Goal: Find specific fact: Find specific fact

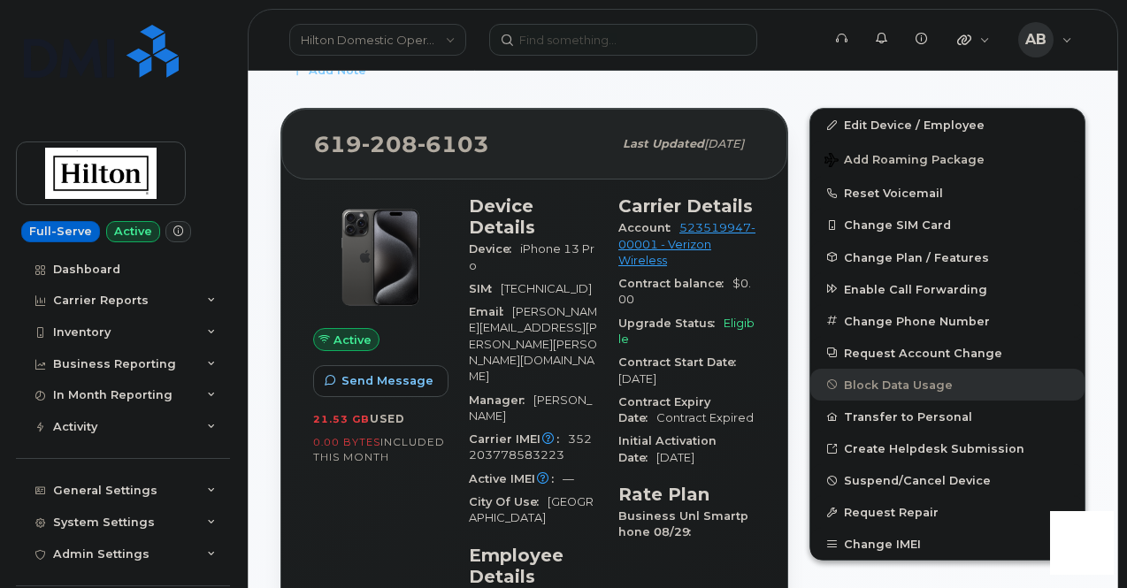
scroll to position [309, 0]
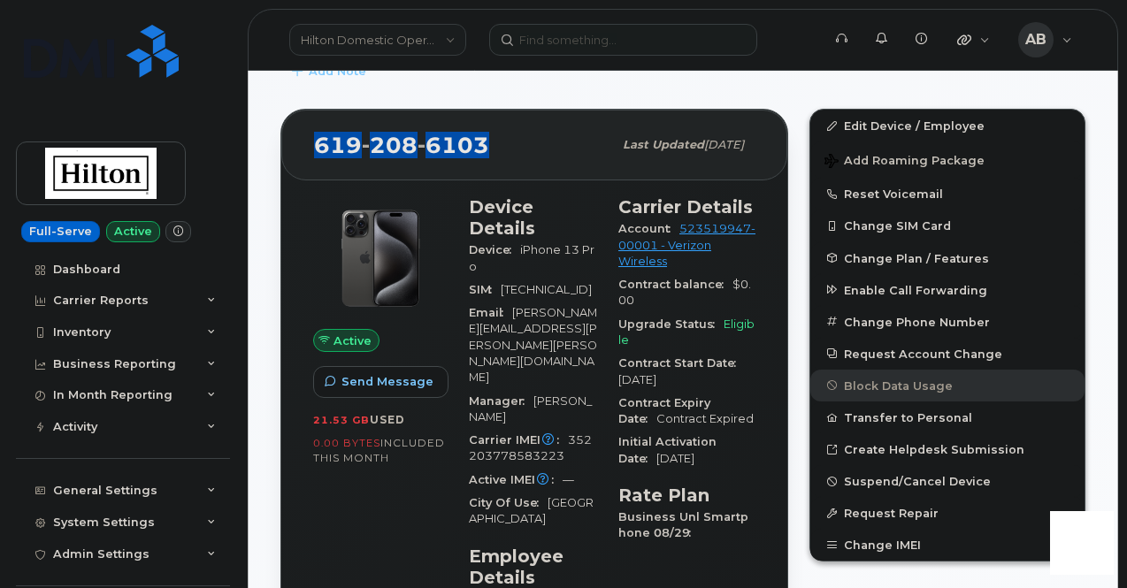
drag, startPoint x: 483, startPoint y: 142, endPoint x: 314, endPoint y: 143, distance: 169.0
click at [314, 143] on span "[PHONE_NUMBER]" at bounding box center [401, 145] width 175 height 27
copy span "[PHONE_NUMBER]"
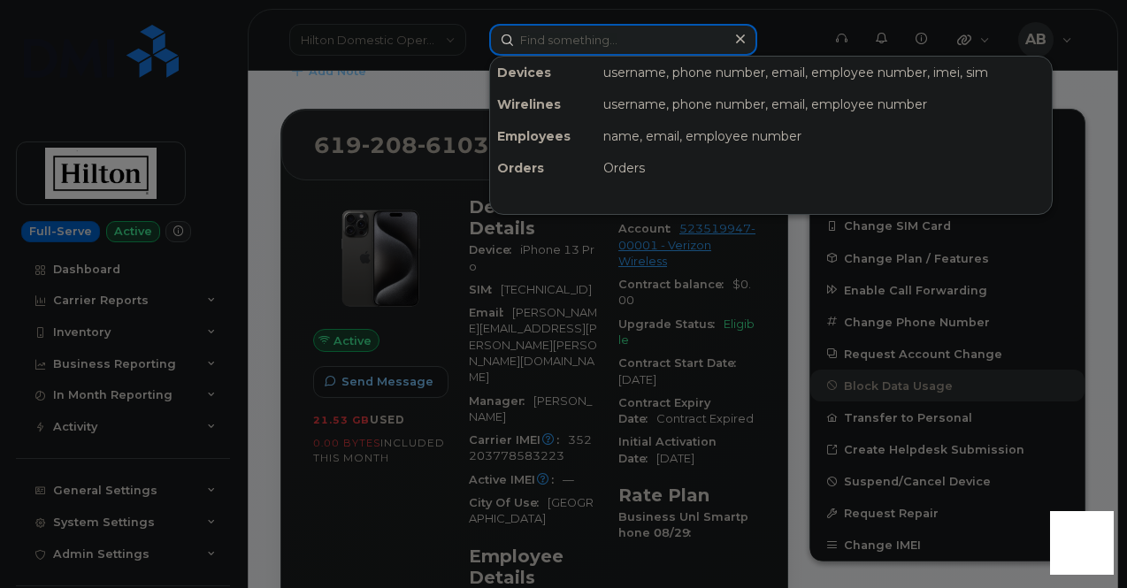
click at [563, 34] on input at bounding box center [623, 40] width 268 height 32
paste input "(202) 316-8471"
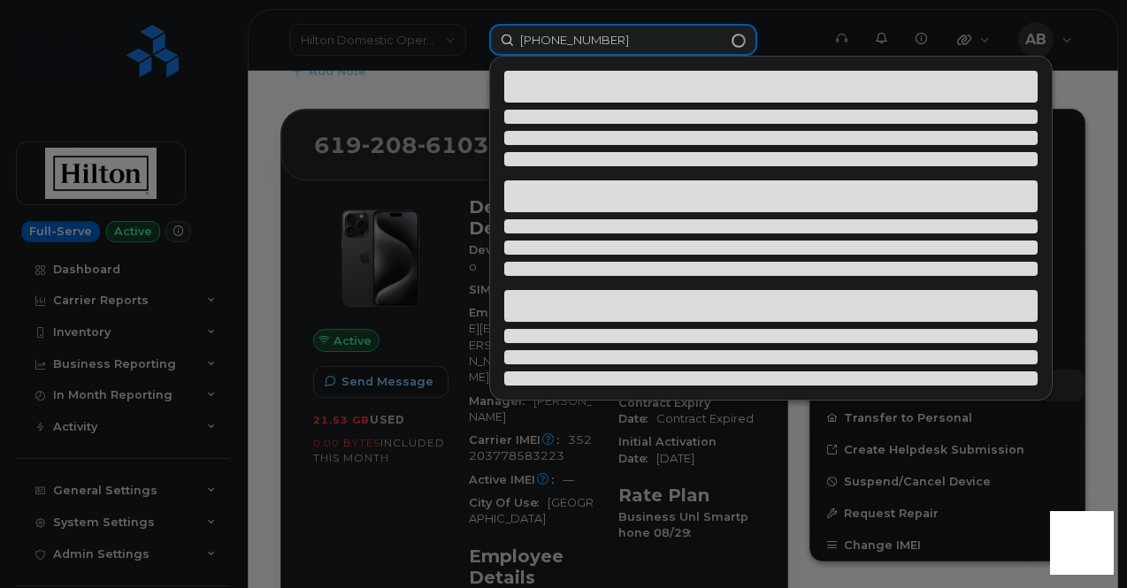
type input "(202) 316-8471"
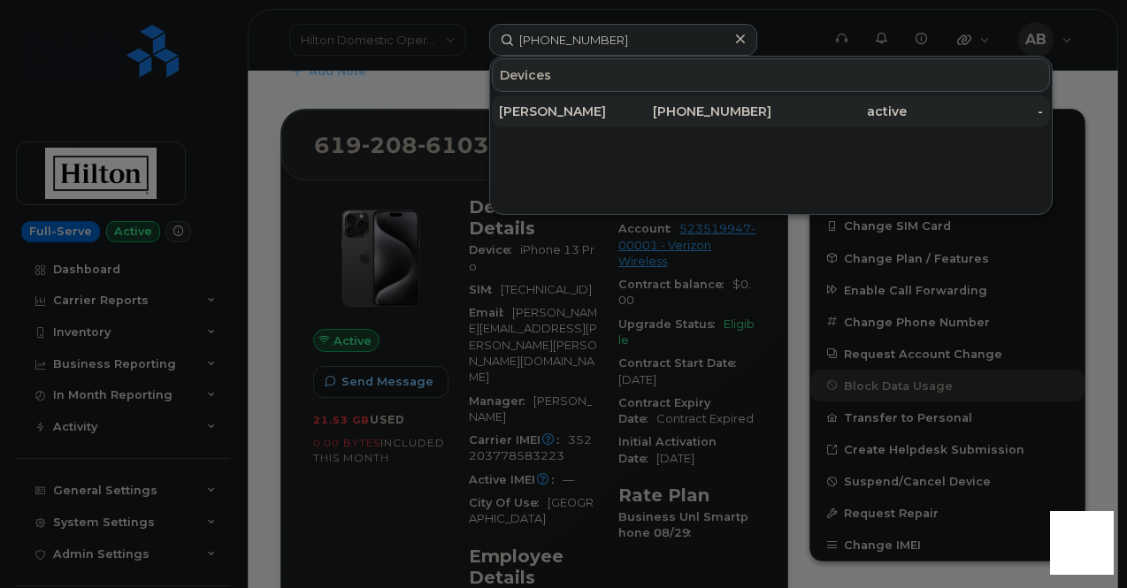
click at [596, 114] on div "[PERSON_NAME]" at bounding box center [567, 112] width 136 height 18
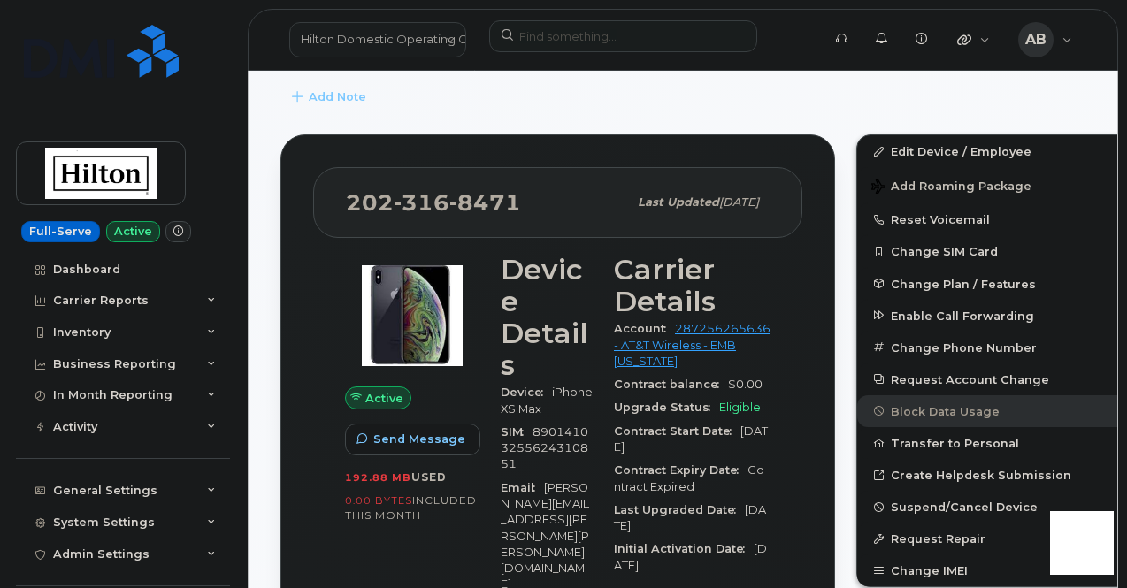
scroll to position [432, 0]
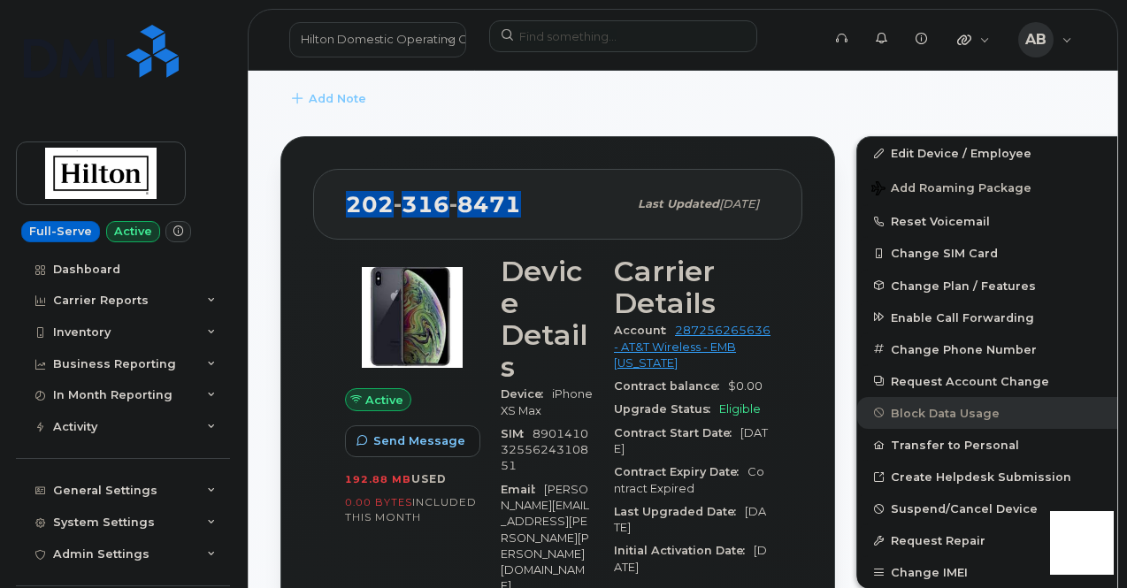
drag, startPoint x: 516, startPoint y: 208, endPoint x: 352, endPoint y: 205, distance: 163.7
click at [352, 205] on span "[PHONE_NUMBER]" at bounding box center [433, 204] width 175 height 27
copy span "[PHONE_NUMBER]"
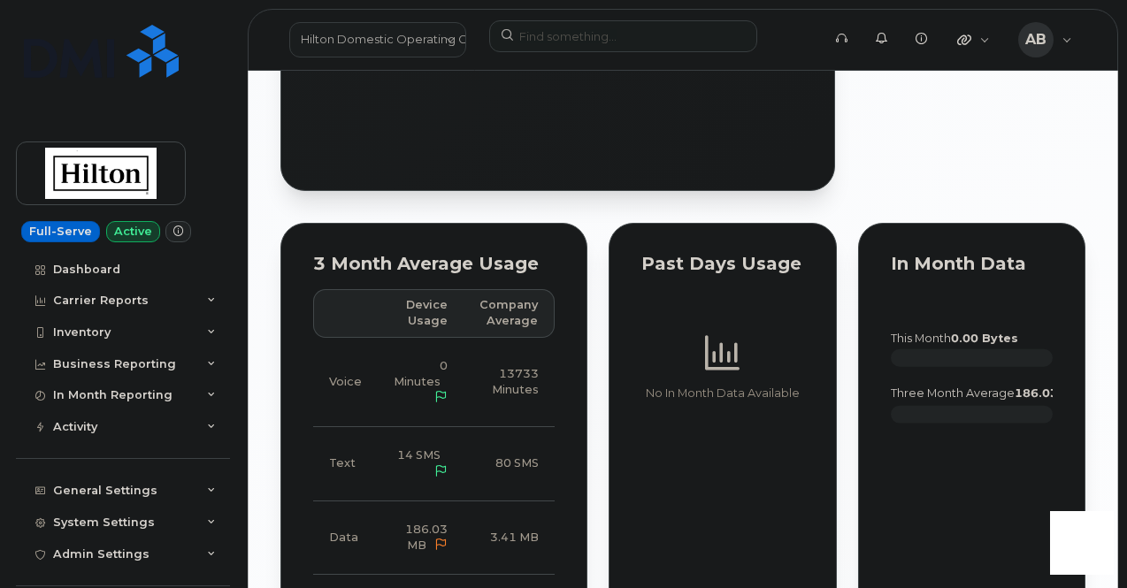
scroll to position [1804, 0]
